Goal: Find specific page/section: Find specific page/section

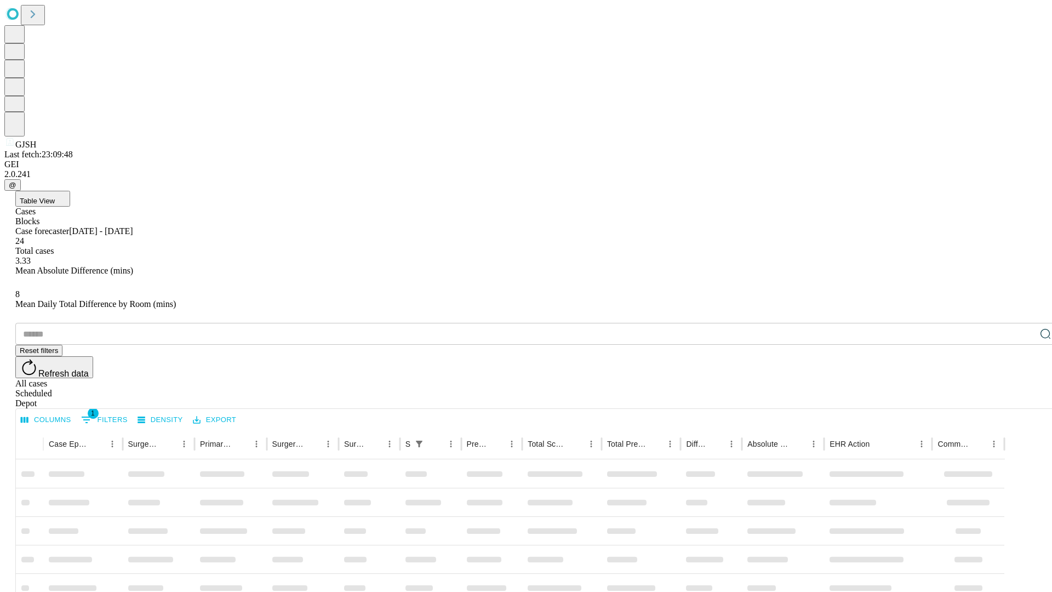
click at [1024, 398] on div "Depot" at bounding box center [537, 403] width 1044 height 10
